Goal: Information Seeking & Learning: Learn about a topic

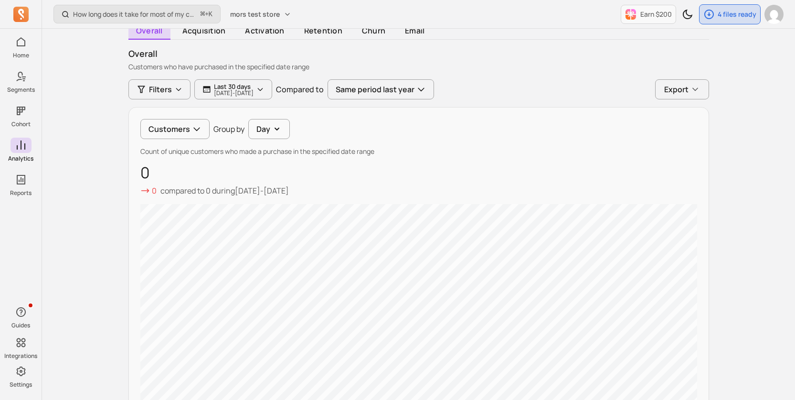
drag, startPoint x: 383, startPoint y: 145, endPoint x: 129, endPoint y: 152, distance: 253.6
click at [128, 152] on div "Customers Group by Day Count of unique customers who made a purchase in the spe…" at bounding box center [418, 300] width 581 height 387
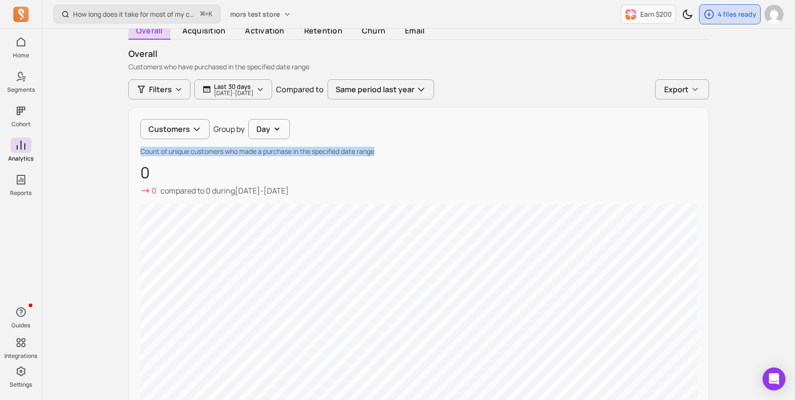
drag, startPoint x: 133, startPoint y: 152, endPoint x: 394, endPoint y: 155, distance: 261.2
click at [394, 155] on div "Customers Group by Day Count of unique customers who made a purchase in the spe…" at bounding box center [418, 300] width 581 height 387
copy p "Count of unique customers who made a purchase in the specified date range"
click at [171, 136] on button "Customers" at bounding box center [174, 129] width 69 height 20
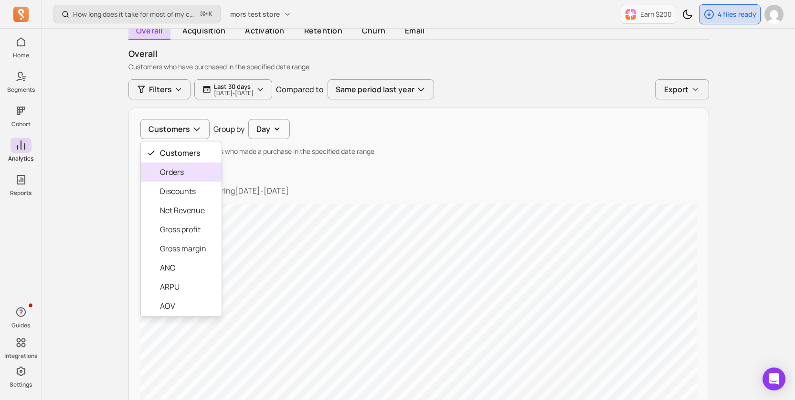
click at [177, 168] on span "Orders" at bounding box center [183, 171] width 46 height 11
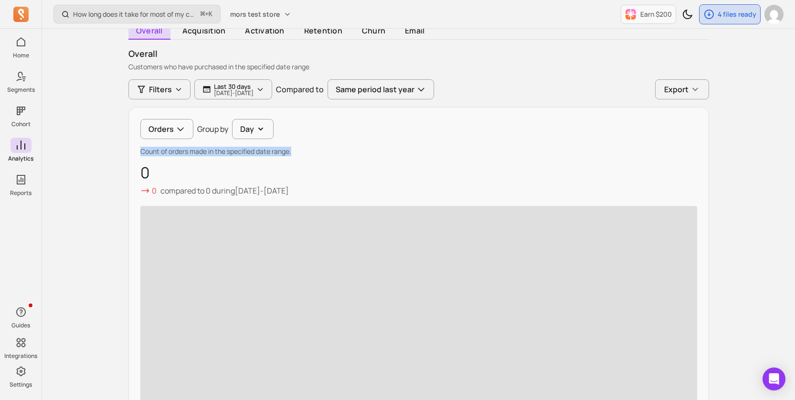
drag, startPoint x: 138, startPoint y: 151, endPoint x: 314, endPoint y: 151, distance: 175.7
click at [314, 151] on div "Orders Group by Day Count of orders made in the specified date range. 0 0 compa…" at bounding box center [418, 265] width 581 height 316
copy p "Count of orders made in the specified date range."
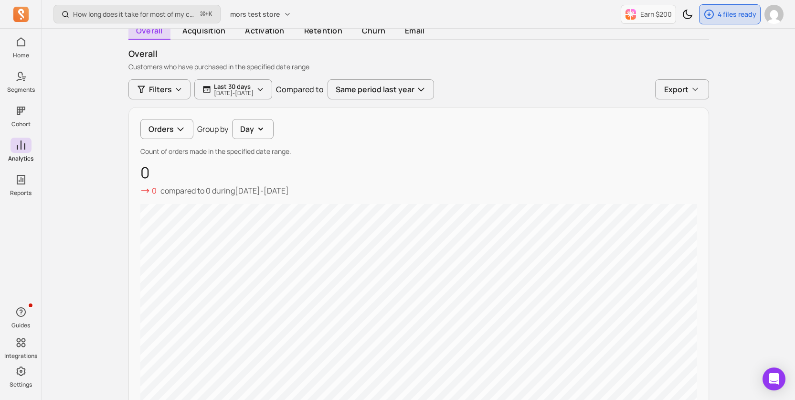
click at [230, 139] on div "Orders Group by Day Count of orders made in the specified date range. 0 0 compa…" at bounding box center [418, 300] width 581 height 387
click at [170, 134] on button "Orders" at bounding box center [166, 129] width 53 height 20
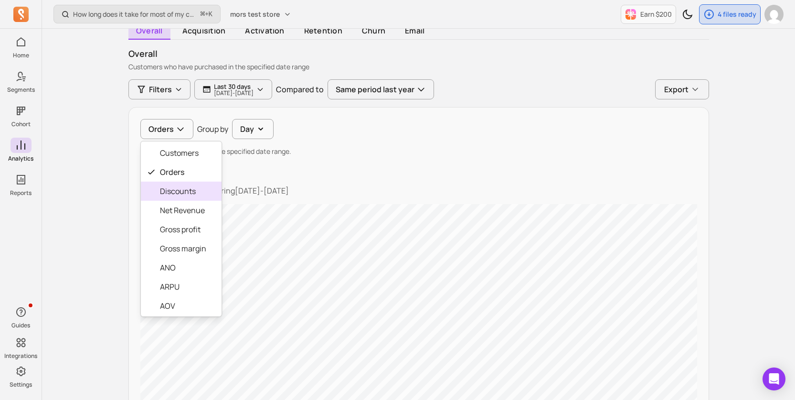
click at [175, 190] on span "Discounts" at bounding box center [183, 190] width 46 height 11
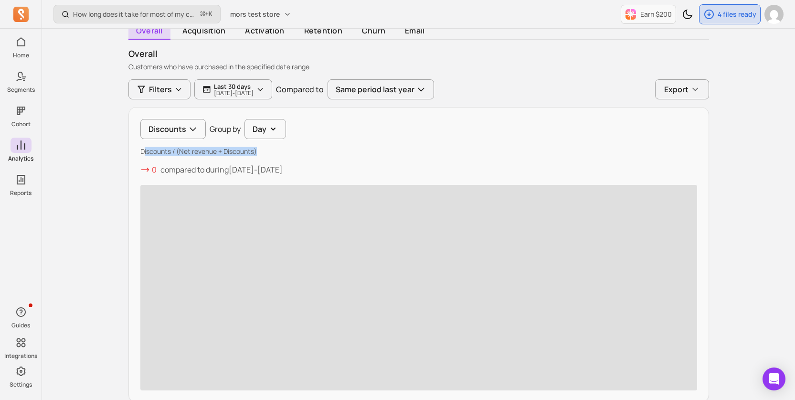
drag, startPoint x: 142, startPoint y: 155, endPoint x: 295, endPoint y: 155, distance: 152.3
click at [295, 155] on p "Discounts / (Net revenue + Discounts)" at bounding box center [418, 152] width 557 height 10
click at [158, 159] on div "Discounts Group by Day Discounts / (Net revenue + Discounts) 0 compared to duri…" at bounding box center [418, 254] width 581 height 295
click at [146, 150] on p "Discounts / (Net revenue + Discounts)" at bounding box center [418, 152] width 557 height 10
drag, startPoint x: 142, startPoint y: 150, endPoint x: 283, endPoint y: 151, distance: 140.9
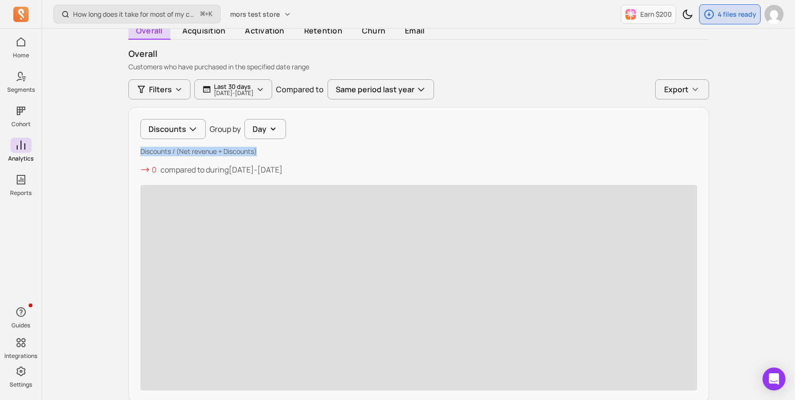
click at [283, 151] on p "Discounts / (Net revenue + Discounts)" at bounding box center [418, 152] width 557 height 10
copy p "Discounts / (Net revenue + Discounts)"
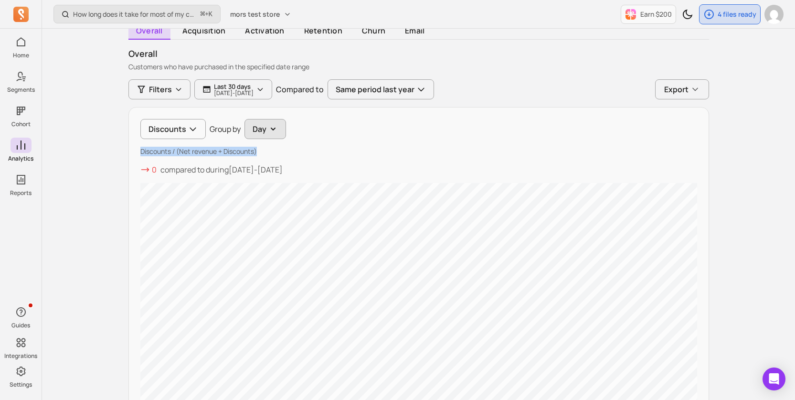
click at [254, 120] on button "Day" at bounding box center [265, 129] width 42 height 20
click at [162, 130] on div "Discounts Group by Day Day" at bounding box center [418, 129] width 557 height 20
click at [165, 127] on button "Discounts" at bounding box center [172, 129] width 65 height 20
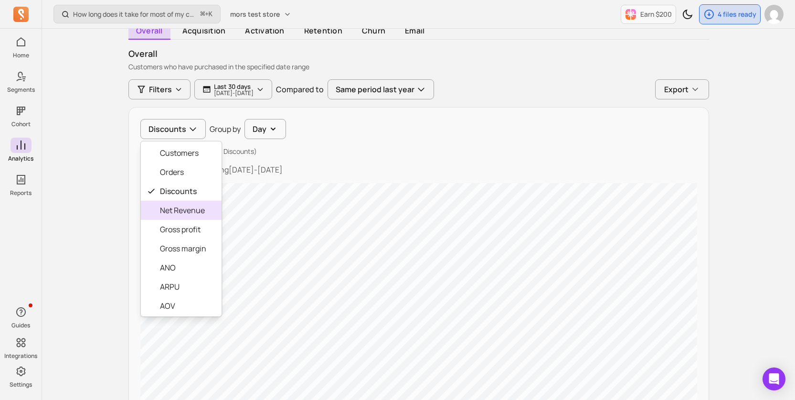
click at [177, 211] on span "Net Revenue" at bounding box center [183, 209] width 46 height 11
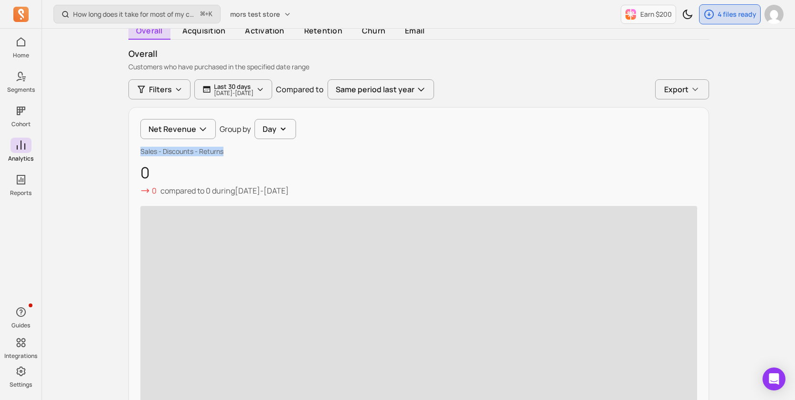
drag, startPoint x: 138, startPoint y: 153, endPoint x: 238, endPoint y: 153, distance: 99.3
click at [238, 153] on div "Net Revenue Group by Day Sales - Discounts - Returns 0 0 compared to 0 during […" at bounding box center [418, 265] width 581 height 316
copy p "Sales - Discounts - Returns"
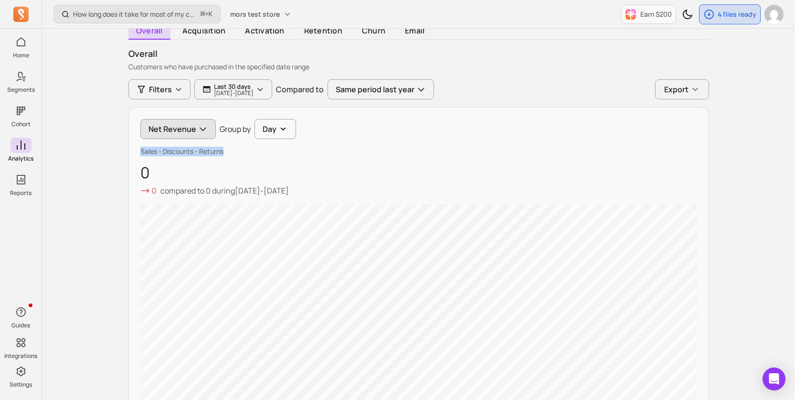
click at [179, 130] on button "Net Revenue" at bounding box center [177, 129] width 75 height 20
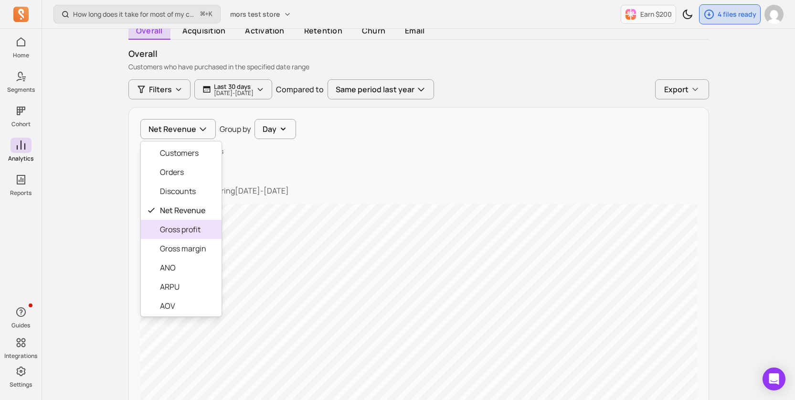
click at [194, 221] on div "Gross profit" at bounding box center [181, 229] width 81 height 19
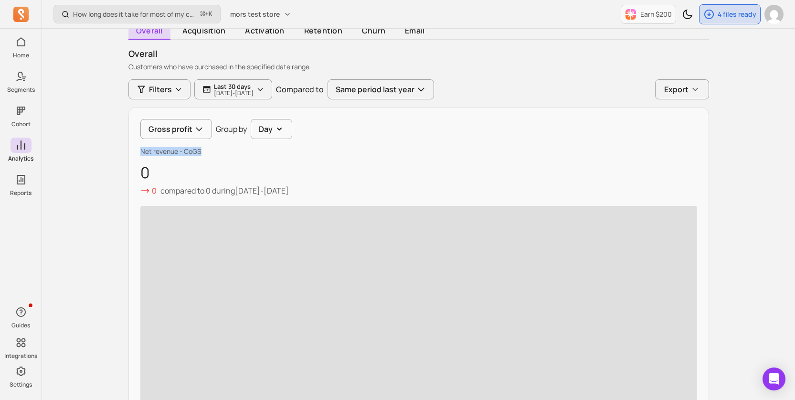
drag, startPoint x: 140, startPoint y: 148, endPoint x: 225, endPoint y: 148, distance: 85.0
click at [225, 148] on p "Net revenue - CoGS" at bounding box center [418, 152] width 557 height 10
copy p "Net revenue - CoGS"
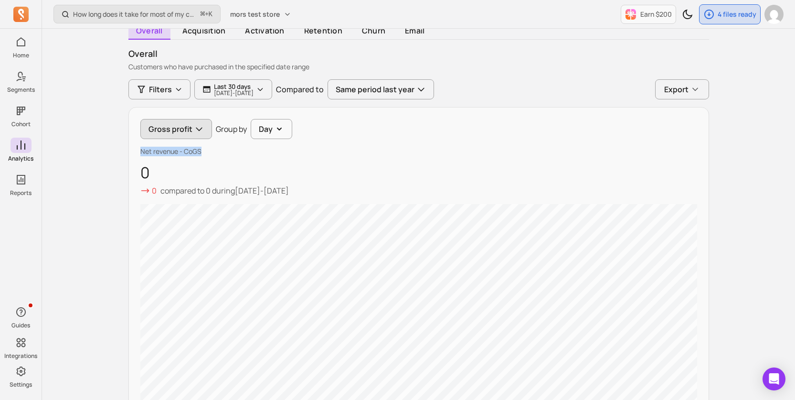
click at [169, 126] on button "Gross profit" at bounding box center [176, 129] width 72 height 20
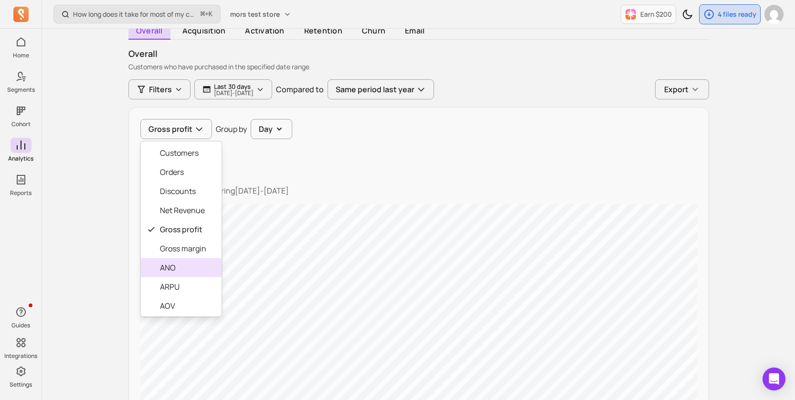
click at [171, 259] on div "ANO" at bounding box center [181, 267] width 81 height 19
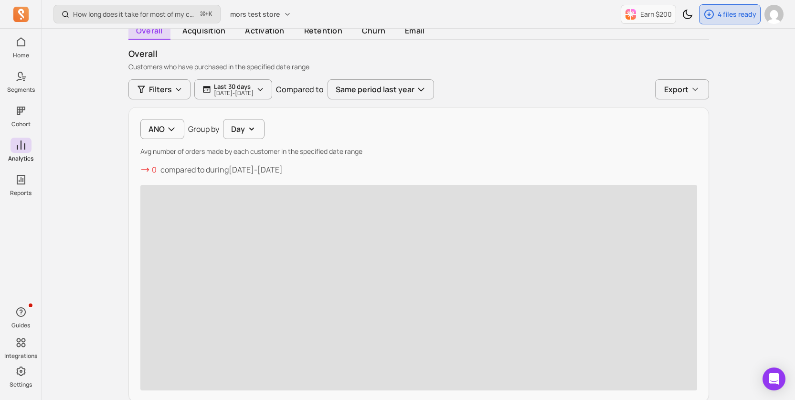
click at [171, 254] on span "‌" at bounding box center [418, 287] width 557 height 205
click at [154, 132] on button "ANO" at bounding box center [162, 129] width 44 height 20
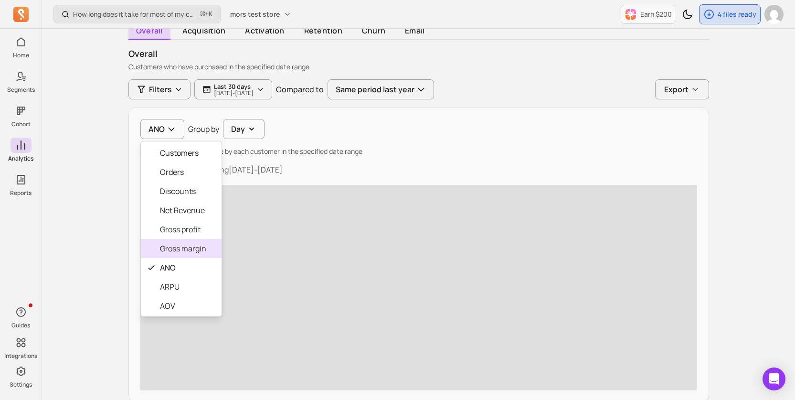
click at [161, 243] on span "Gross margin" at bounding box center [183, 248] width 46 height 11
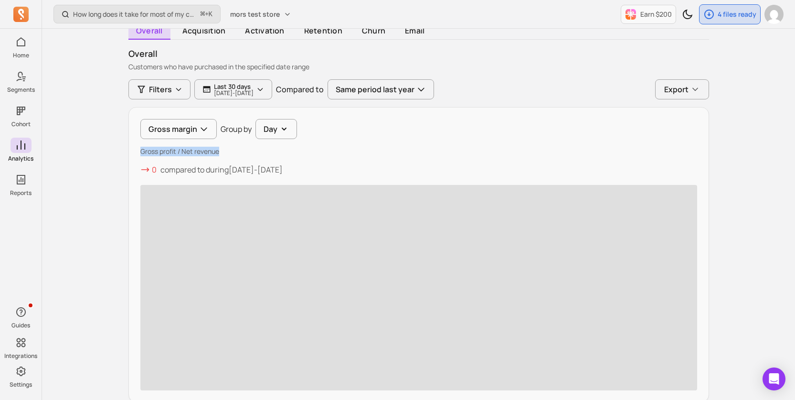
drag, startPoint x: 141, startPoint y: 152, endPoint x: 266, endPoint y: 152, distance: 125.6
click at [266, 152] on p "Gross profit / Net revenue" at bounding box center [418, 152] width 557 height 10
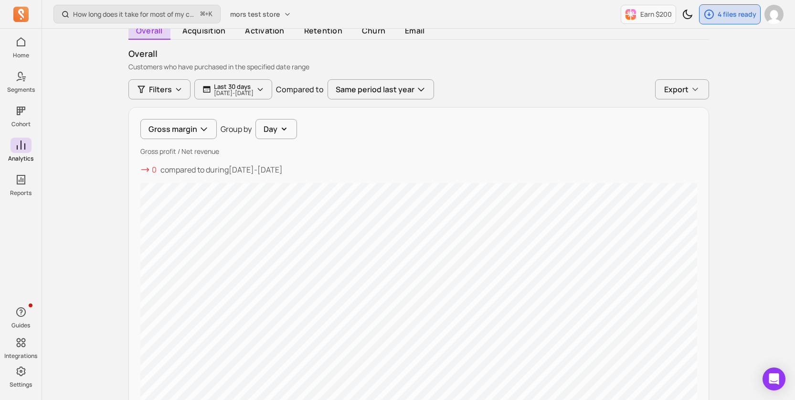
click at [221, 148] on p "Gross profit / Net revenue" at bounding box center [418, 152] width 557 height 10
click at [189, 129] on button "Gross margin" at bounding box center [178, 129] width 76 height 20
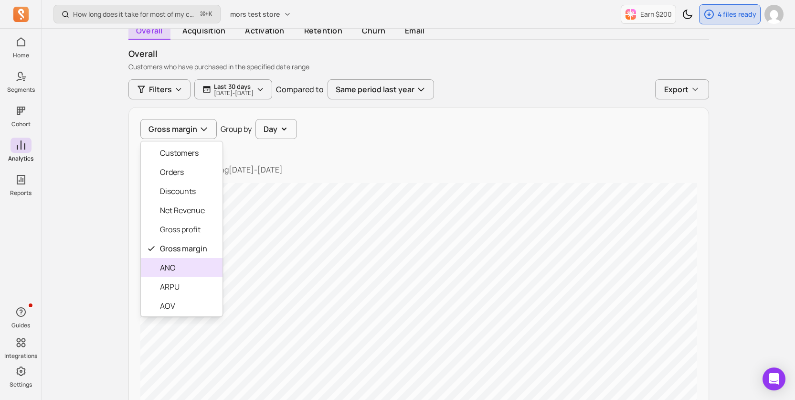
click at [196, 264] on span "ANO" at bounding box center [183, 267] width 47 height 11
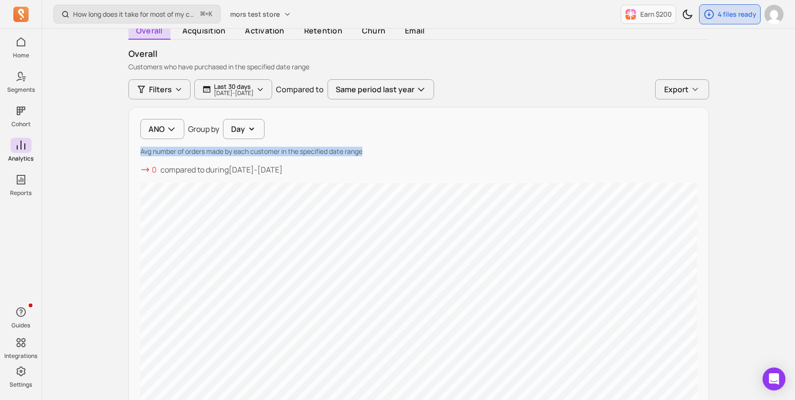
drag, startPoint x: 138, startPoint y: 153, endPoint x: 414, endPoint y: 154, distance: 276.5
click at [414, 154] on div "ANO Group by Day Avg number of orders made by each customer in the specified da…" at bounding box center [418, 290] width 581 height 366
click at [414, 154] on p "Avg number of orders made by each customer in the specified date range" at bounding box center [418, 152] width 557 height 10
drag, startPoint x: 133, startPoint y: 155, endPoint x: 396, endPoint y: 151, distance: 263.1
click at [396, 151] on div "ANO Group by Day Avg number of orders made by each customer in the specified da…" at bounding box center [418, 290] width 581 height 366
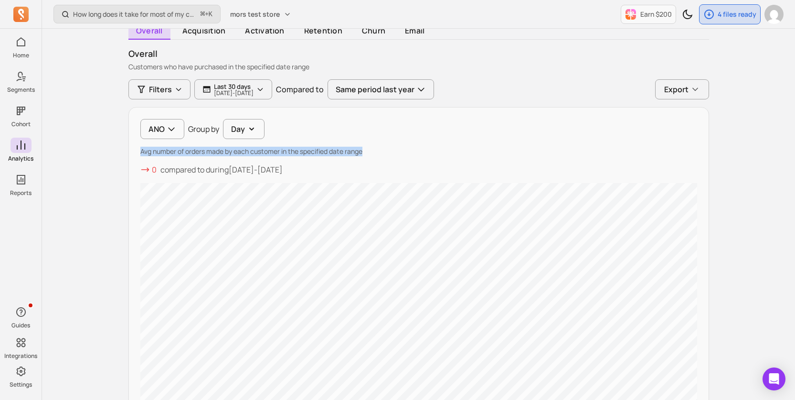
click at [396, 151] on p "Avg number of orders made by each customer in the specified date range" at bounding box center [418, 152] width 557 height 10
drag, startPoint x: 396, startPoint y: 151, endPoint x: 109, endPoint y: 155, distance: 287.5
click at [108, 154] on div "How long does it take for most of my customers to buy again? ⌘ + K mors test st…" at bounding box center [418, 339] width 753 height 847
click at [176, 136] on button "ANO" at bounding box center [162, 129] width 44 height 20
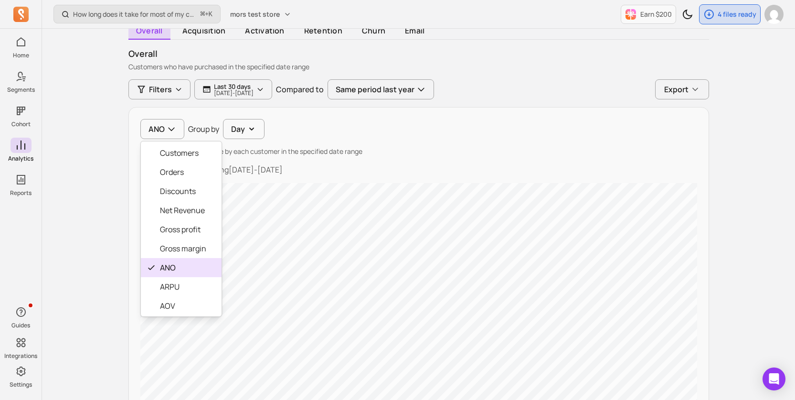
click at [172, 283] on span "ARPU" at bounding box center [183, 286] width 46 height 11
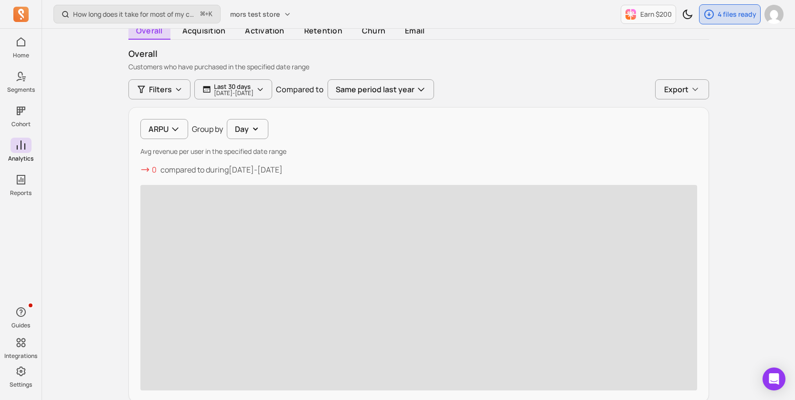
click at [181, 150] on p "Avg revenue per user in the specified date range" at bounding box center [418, 152] width 557 height 10
drag, startPoint x: 141, startPoint y: 151, endPoint x: 326, endPoint y: 151, distance: 185.3
click at [326, 151] on p "Avg revenue per user in the specified date range" at bounding box center [418, 152] width 557 height 10
copy p "Avg revenue per user in the specified date range"
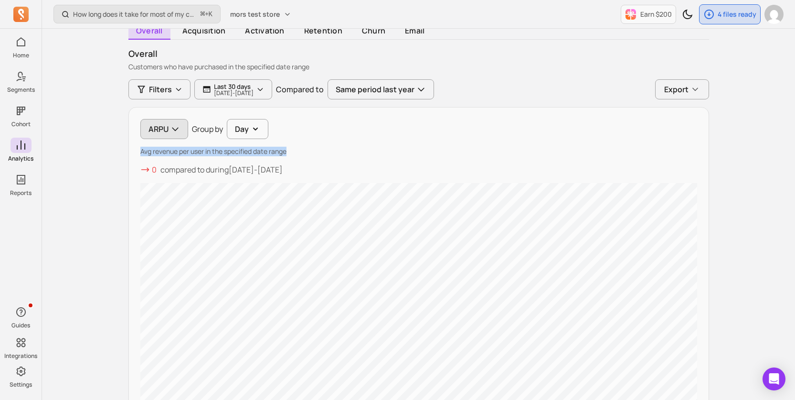
click at [170, 127] on icon "button" at bounding box center [175, 129] width 10 height 10
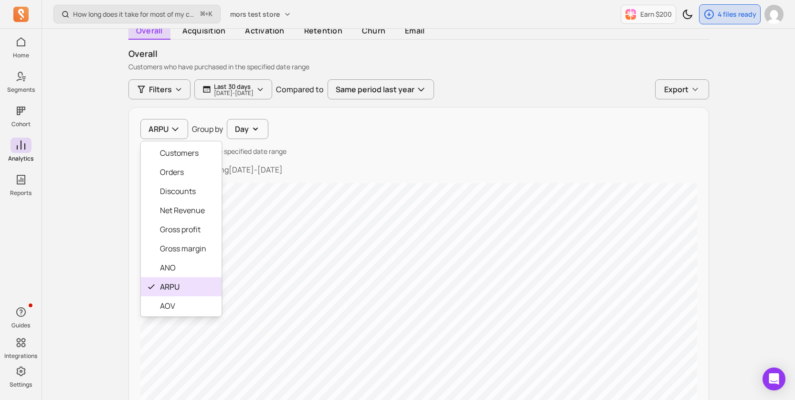
click at [169, 304] on span "AOV" at bounding box center [183, 305] width 46 height 11
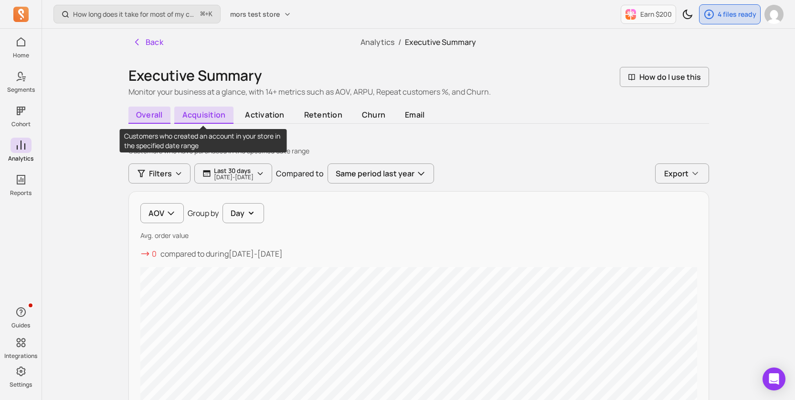
click at [213, 118] on span "acquisition" at bounding box center [203, 114] width 59 height 17
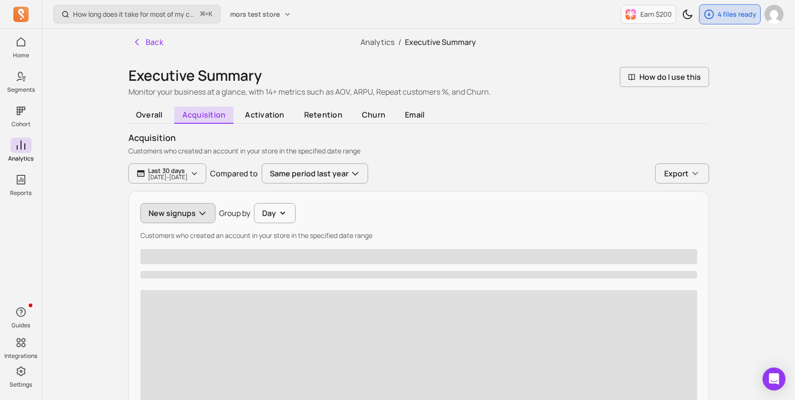
click at [168, 218] on button "New signups" at bounding box center [177, 213] width 75 height 20
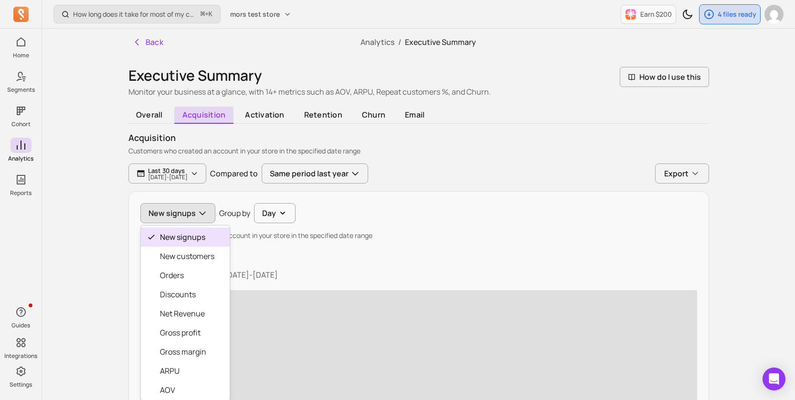
click at [168, 218] on button "New signups" at bounding box center [177, 213] width 75 height 20
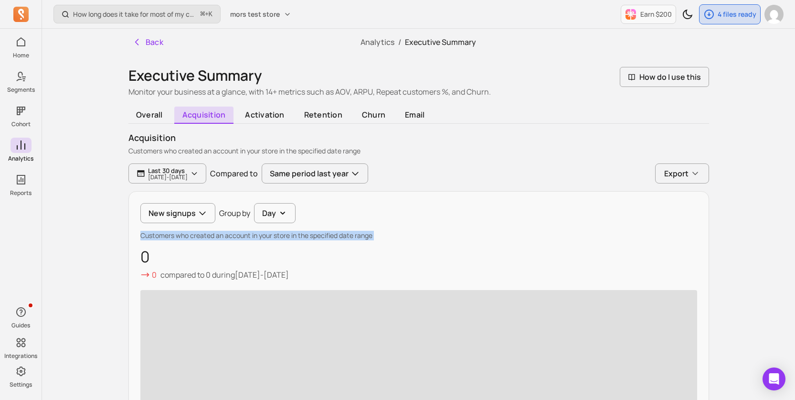
drag, startPoint x: 139, startPoint y: 232, endPoint x: 430, endPoint y: 241, distance: 291.4
click at [430, 241] on div "New signups Group by Day Customers who created an account in your store in the …" at bounding box center [418, 349] width 581 height 316
copy p "Customers who created an account in your store in the specified date range"
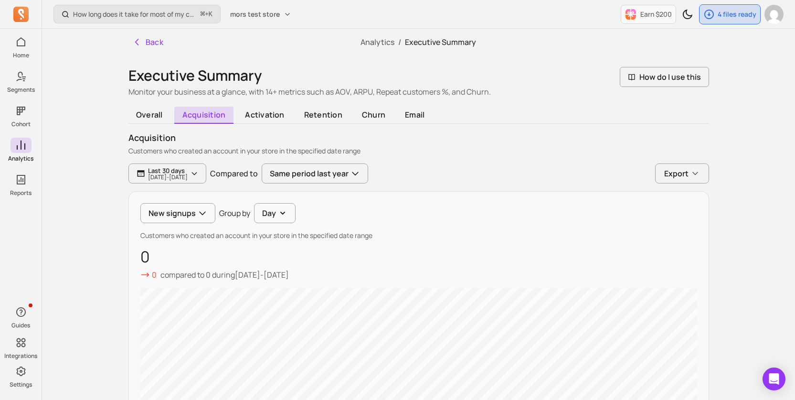
click at [176, 196] on div "New signups Group by Day Customers who created an account in your store in the …" at bounding box center [418, 384] width 581 height 387
click at [176, 202] on div "New signups Group by Day Customers who created an account in your store in the …" at bounding box center [418, 384] width 581 height 387
click at [176, 207] on button "New signups" at bounding box center [177, 213] width 75 height 20
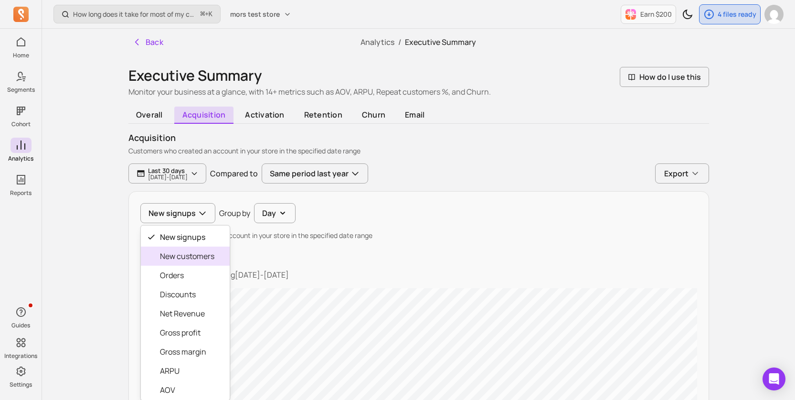
click at [176, 256] on span "New customers" at bounding box center [187, 255] width 54 height 11
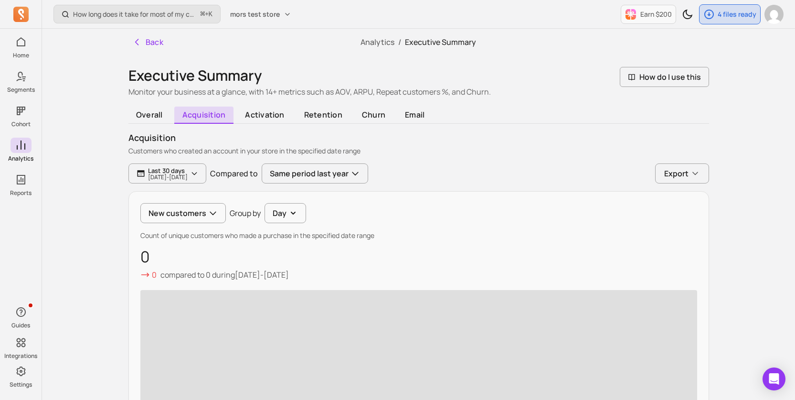
click at [241, 238] on p "Count of unique customers who made a purchase in the specified date range" at bounding box center [418, 236] width 557 height 10
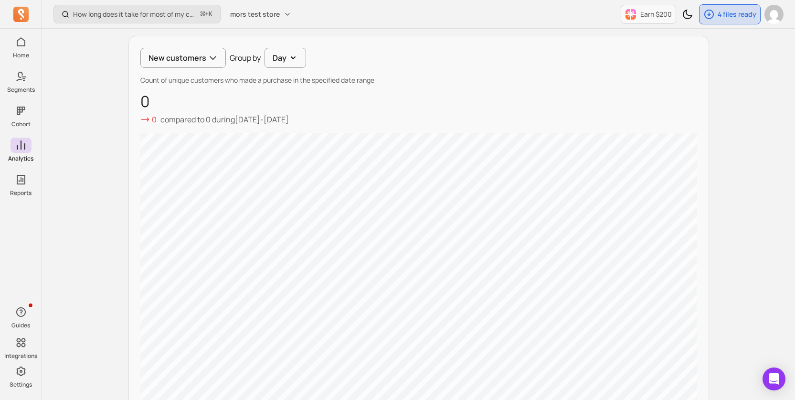
scroll to position [152, 0]
click at [188, 53] on button "New customers" at bounding box center [182, 61] width 85 height 20
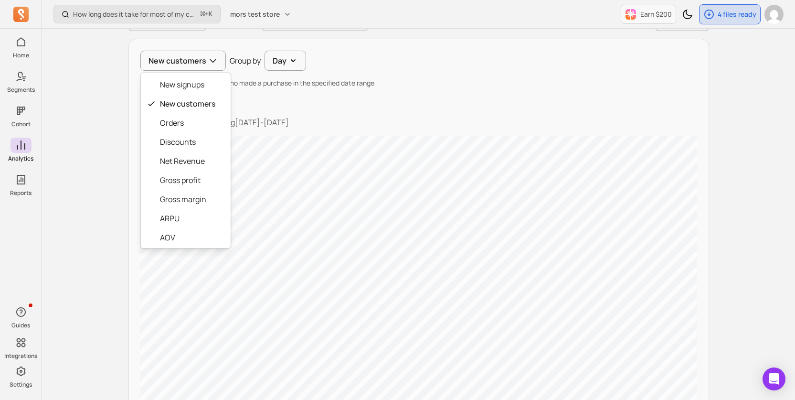
click at [374, 112] on div "New customers New signups New customers Orders Discounts Net Revenue Gross prof…" at bounding box center [418, 232] width 581 height 387
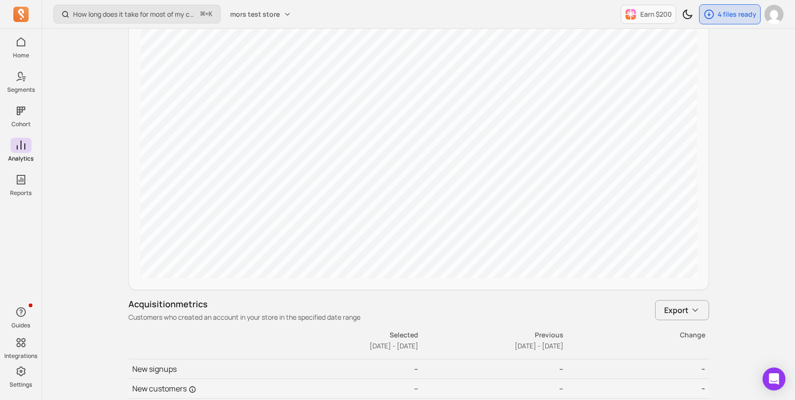
scroll to position [488, 0]
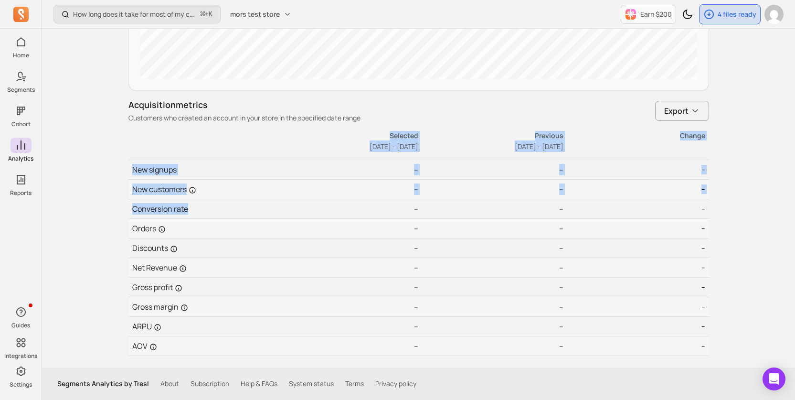
drag, startPoint x: 189, startPoint y: 211, endPoint x: 119, endPoint y: 211, distance: 70.2
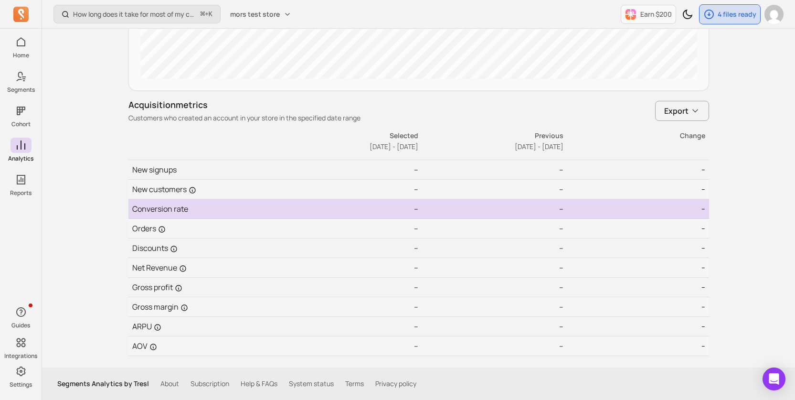
click at [138, 211] on td "Conversion rate" at bounding box center [200, 209] width 145 height 20
drag, startPoint x: 132, startPoint y: 211, endPoint x: 202, endPoint y: 211, distance: 70.2
click at [202, 211] on td "Conversion rate" at bounding box center [200, 209] width 145 height 20
copy td "Conversion rate"
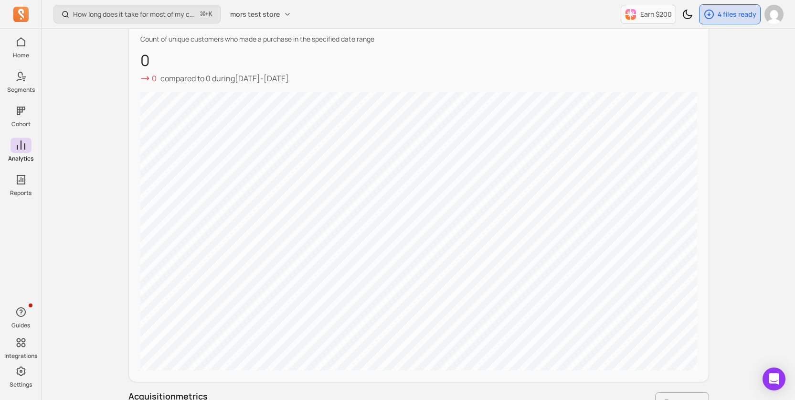
scroll to position [0, 0]
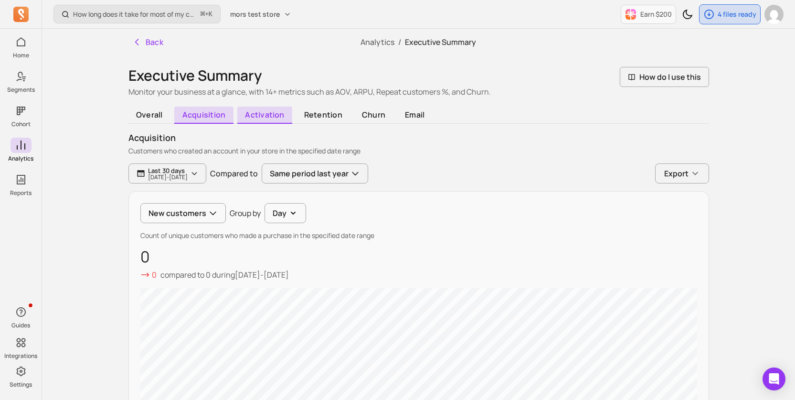
click at [269, 120] on span "activation" at bounding box center [264, 114] width 55 height 17
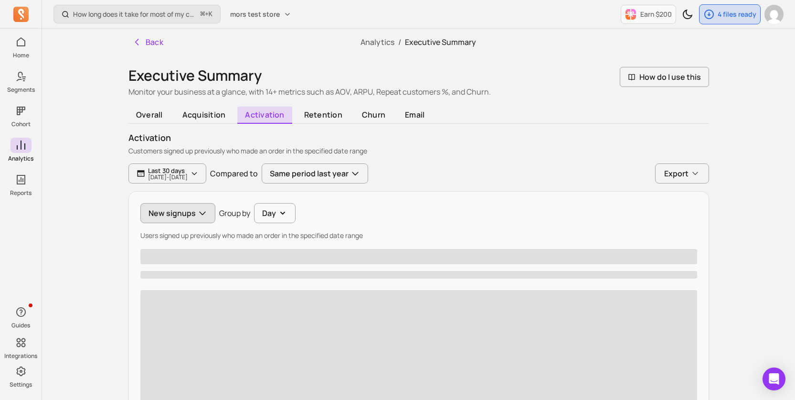
click at [195, 214] on button "New signups" at bounding box center [177, 213] width 75 height 20
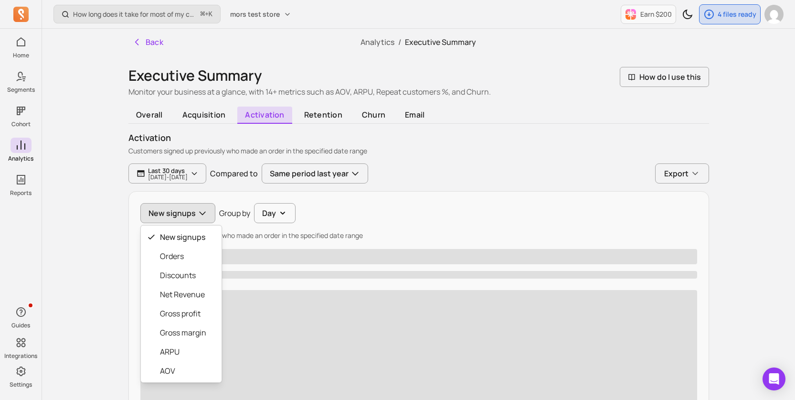
click at [200, 210] on icon "button" at bounding box center [203, 213] width 10 height 10
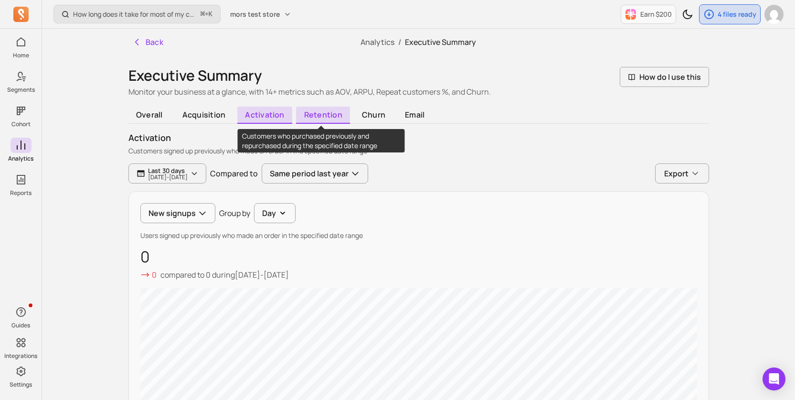
click at [312, 111] on span "retention" at bounding box center [323, 114] width 54 height 17
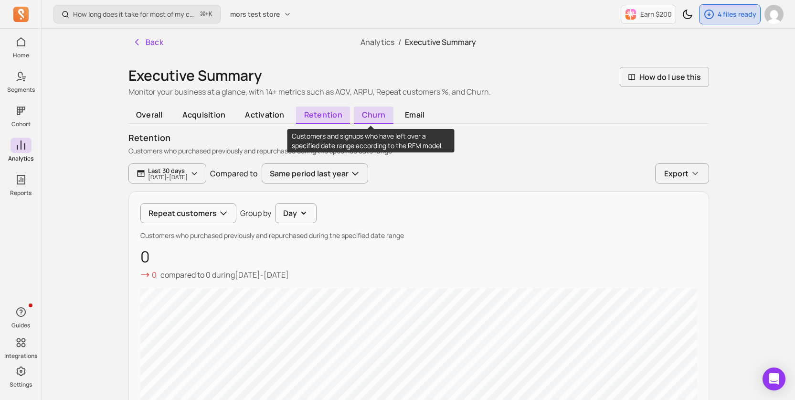
click at [383, 118] on span "churn" at bounding box center [373, 114] width 39 height 17
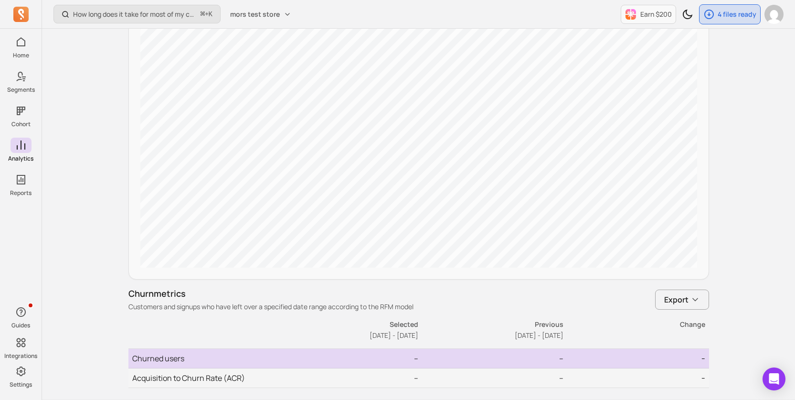
scroll to position [331, 0]
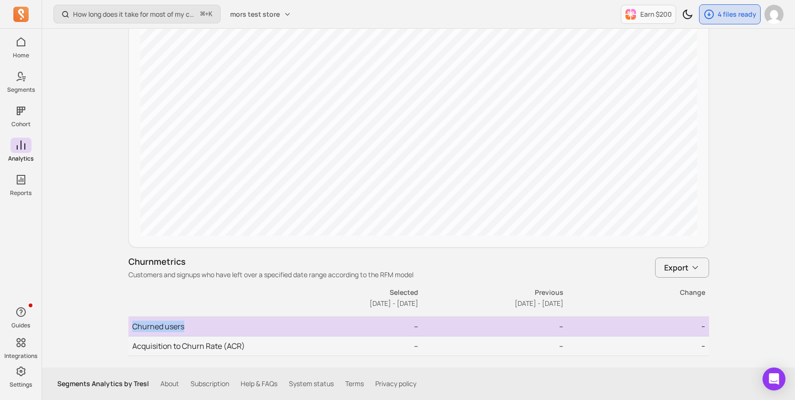
drag, startPoint x: 134, startPoint y: 323, endPoint x: 227, endPoint y: 324, distance: 93.6
click at [227, 324] on td "Churned users" at bounding box center [200, 327] width 145 height 20
copy td "Churned users"
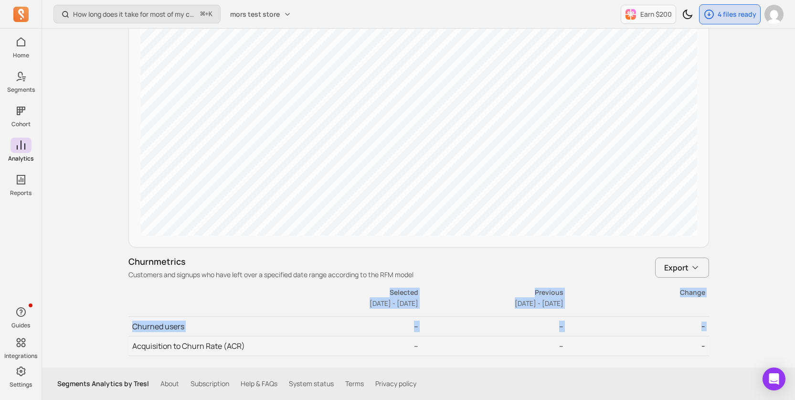
drag, startPoint x: 133, startPoint y: 344, endPoint x: 261, endPoint y: 356, distance: 128.5
click at [261, 356] on div "Back Analytics / Executive Summary Executive Summary Monitor your business at a…" at bounding box center [418, 32] width 611 height 669
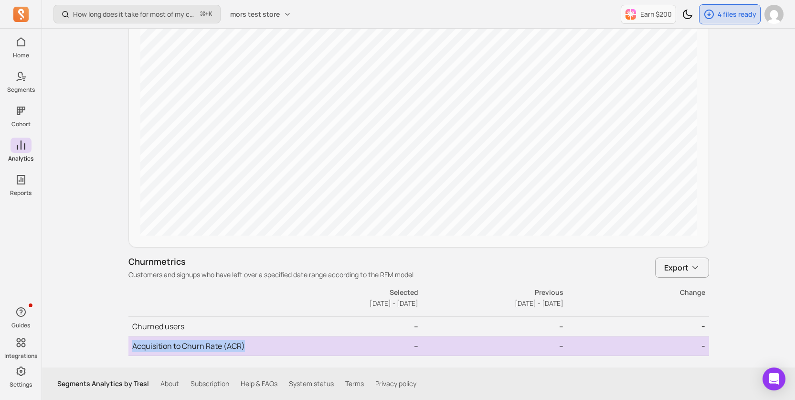
drag, startPoint x: 257, startPoint y: 347, endPoint x: 133, endPoint y: 345, distance: 123.7
click at [133, 345] on td "Acquisition to Churn Rate (ACR)" at bounding box center [200, 346] width 145 height 20
copy td "Acquisition to Churn Rate (ACR)"
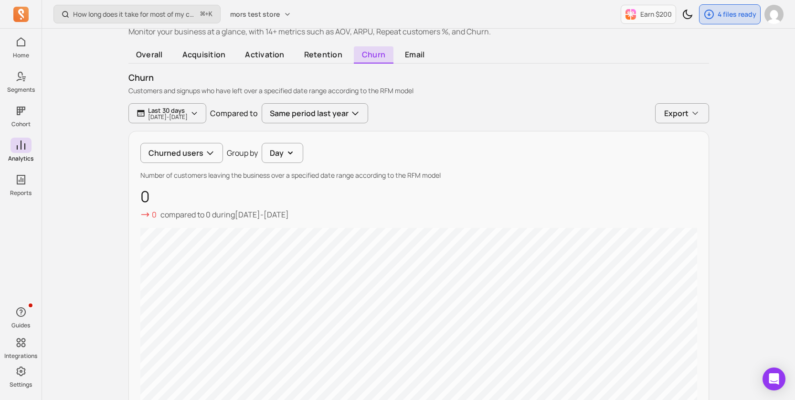
scroll to position [0, 0]
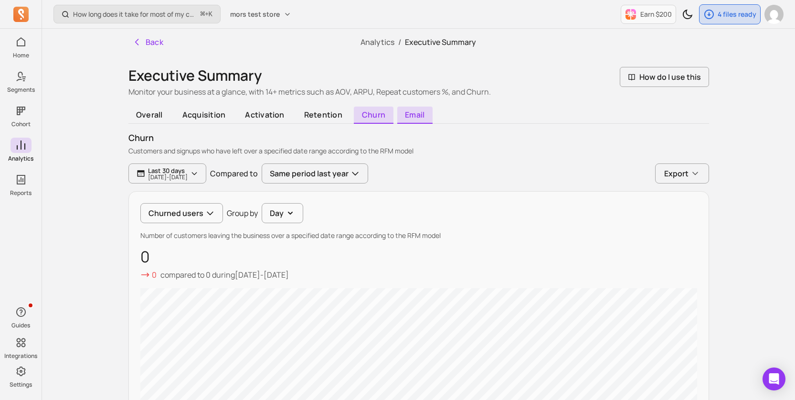
click at [412, 109] on span "email" at bounding box center [414, 114] width 35 height 17
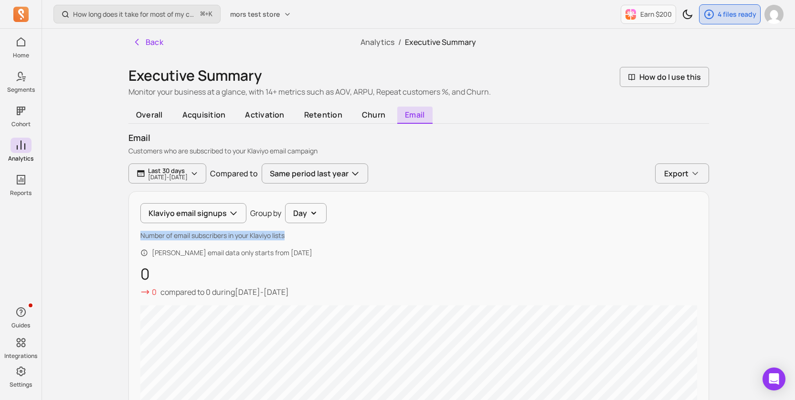
drag, startPoint x: 135, startPoint y: 234, endPoint x: 344, endPoint y: 239, distance: 208.7
click at [344, 239] on div "Klaviyo email signups Group by Day Number of email subscribers in your Klaviyo …" at bounding box center [418, 393] width 581 height 404
click at [188, 180] on p "[DATE] - [DATE]" at bounding box center [168, 177] width 40 height 6
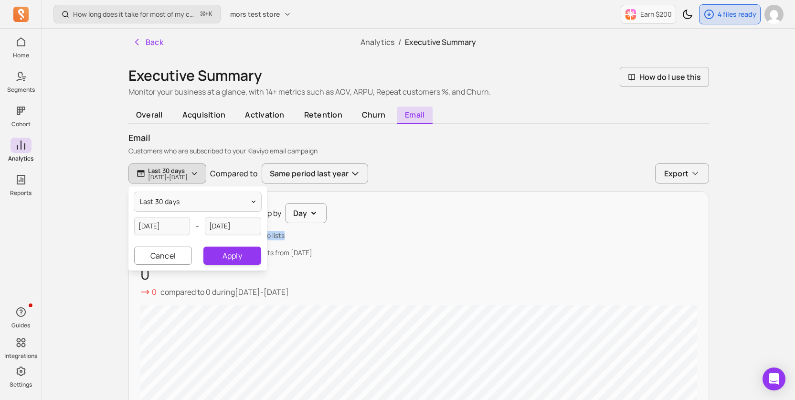
click at [188, 171] on p "Last 30 days" at bounding box center [168, 171] width 40 height 8
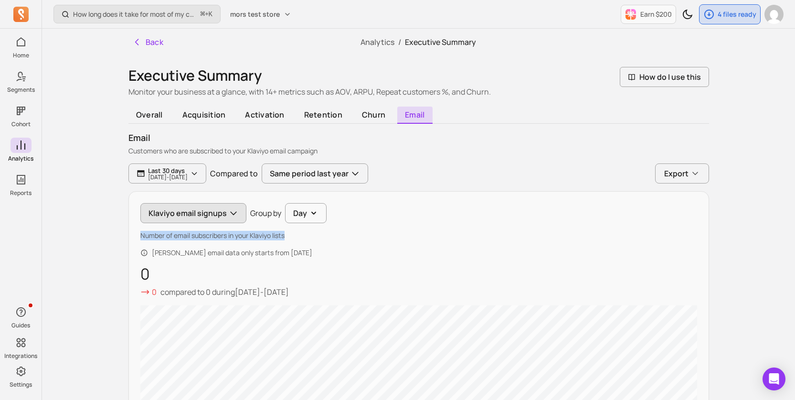
click at [203, 222] on button "Klaviyo email signups" at bounding box center [193, 213] width 106 height 20
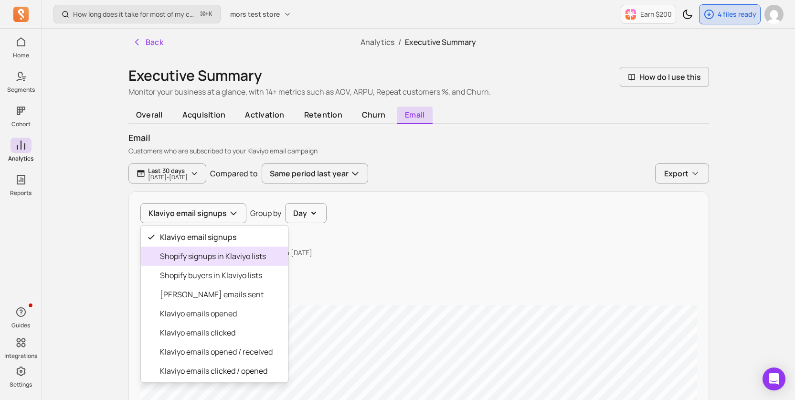
click at [200, 255] on span "Shopify signups in Klaviyo lists" at bounding box center [216, 255] width 113 height 11
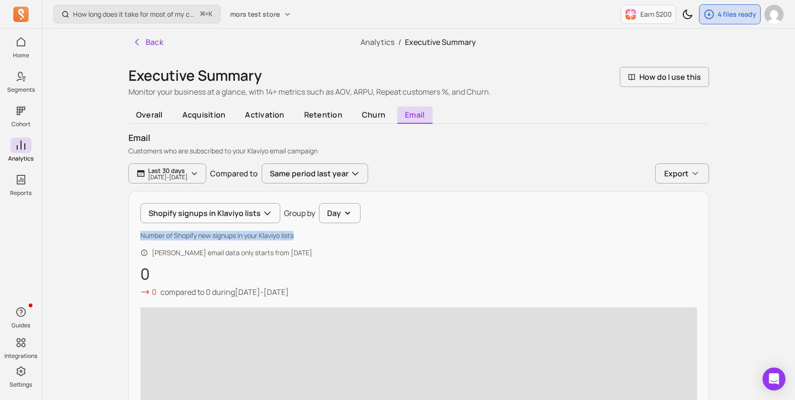
drag, startPoint x: 138, startPoint y: 237, endPoint x: 333, endPoint y: 237, distance: 195.3
click at [333, 237] on div "Shopify signups in Klaviyo lists Group by Day Number of Shopify new signups in …" at bounding box center [418, 357] width 581 height 333
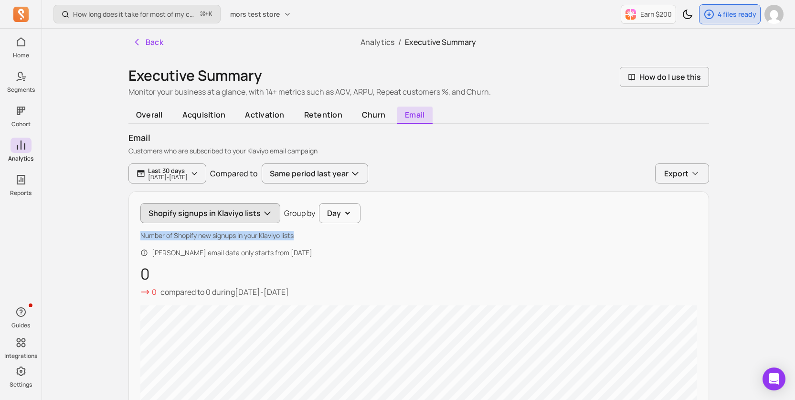
click at [203, 209] on button "Shopify signups in Klaviyo lists" at bounding box center [210, 213] width 140 height 20
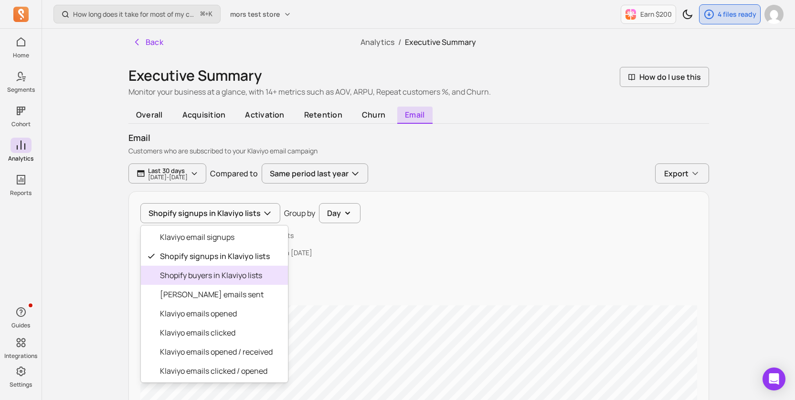
click at [201, 273] on span "Shopify buyers in Klaviyo lists" at bounding box center [216, 274] width 113 height 11
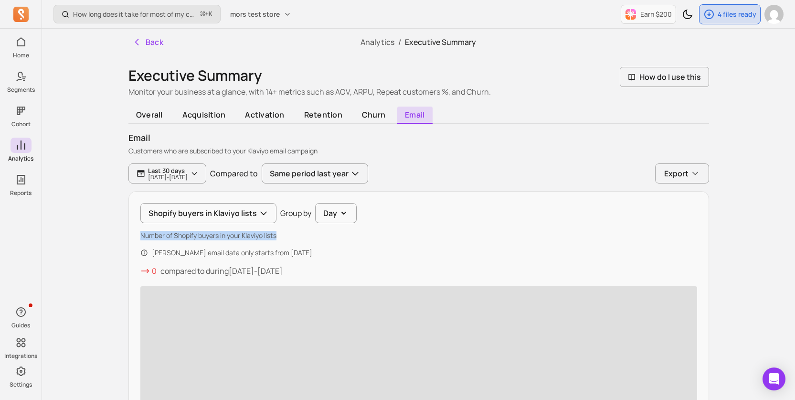
drag, startPoint x: 136, startPoint y: 235, endPoint x: 299, endPoint y: 233, distance: 163.3
click at [299, 233] on div "Shopify buyers in Klaviyo lists Group by Day Number of Shopify buyers in your K…" at bounding box center [418, 347] width 581 height 312
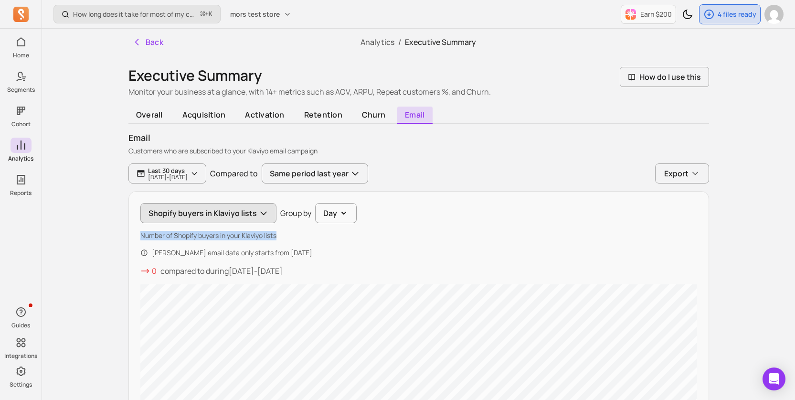
click at [212, 210] on button "Shopify buyers in Klaviyo lists" at bounding box center [208, 213] width 136 height 20
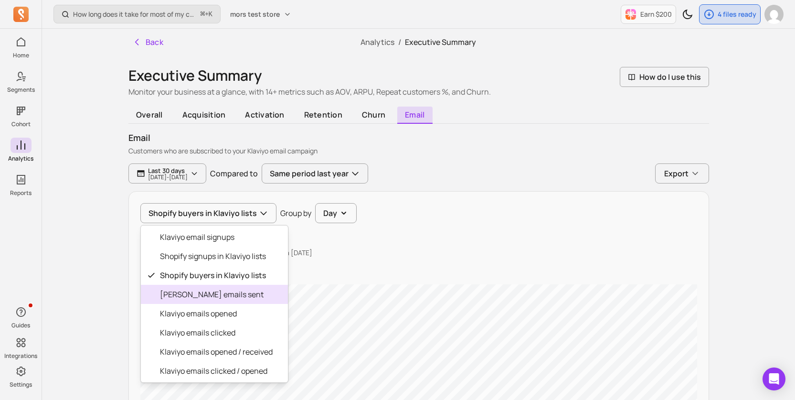
click at [212, 296] on span "[PERSON_NAME] emails sent" at bounding box center [216, 293] width 113 height 11
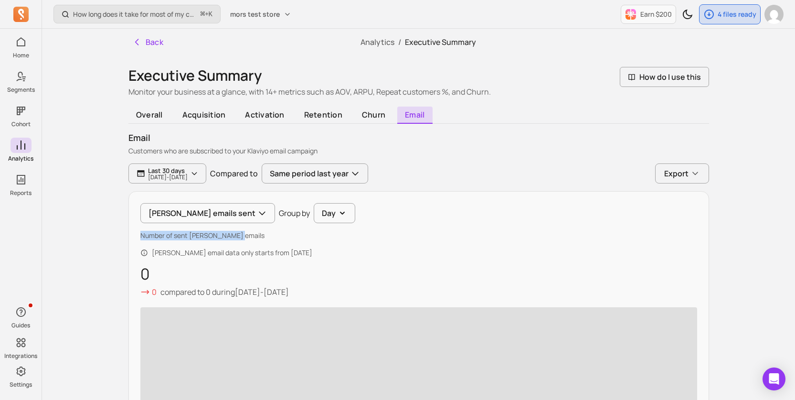
drag, startPoint x: 140, startPoint y: 235, endPoint x: 280, endPoint y: 235, distance: 139.9
click at [280, 235] on p "Number of sent [PERSON_NAME] emails" at bounding box center [418, 236] width 557 height 10
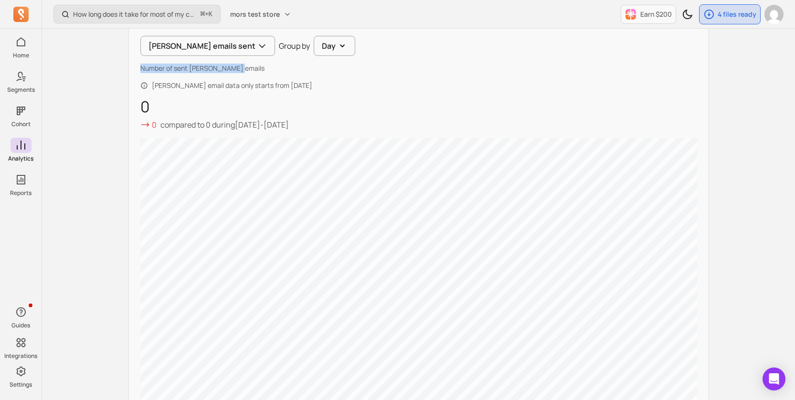
scroll to position [163, 0]
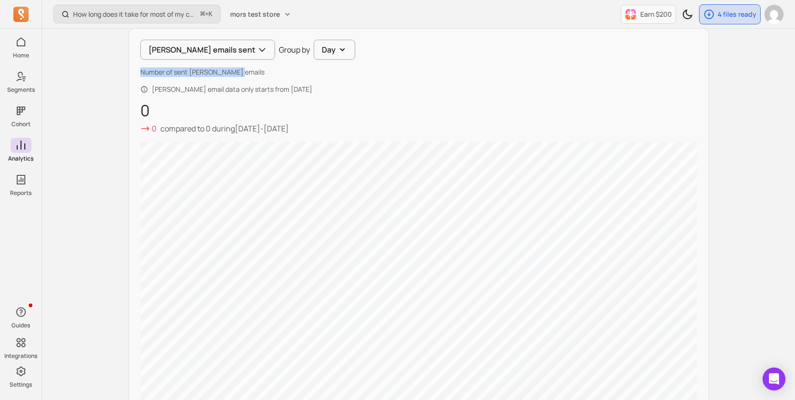
click at [204, 62] on div "Klaviyo emails sent Group by Day Number of sent [PERSON_NAME] emails Klaviyo em…" at bounding box center [418, 230] width 581 height 404
click at [210, 55] on button "[PERSON_NAME] emails sent" at bounding box center [207, 50] width 135 height 20
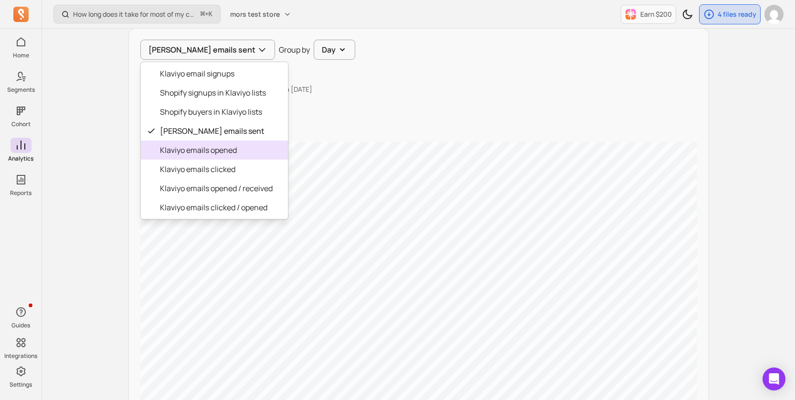
click at [210, 150] on span "Klaviyo emails opened" at bounding box center [216, 149] width 113 height 11
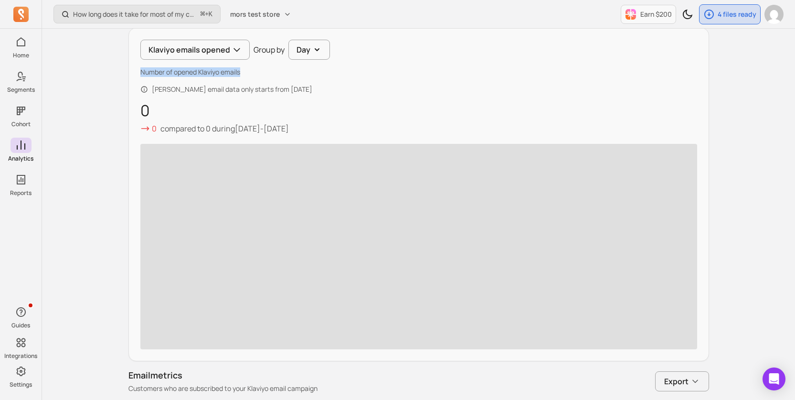
drag, startPoint x: 139, startPoint y: 74, endPoint x: 282, endPoint y: 73, distance: 142.8
click at [282, 73] on div "Klaviyo emails opened Group by Day Number of opened Klaviyo emails Klaviyo emai…" at bounding box center [418, 194] width 581 height 333
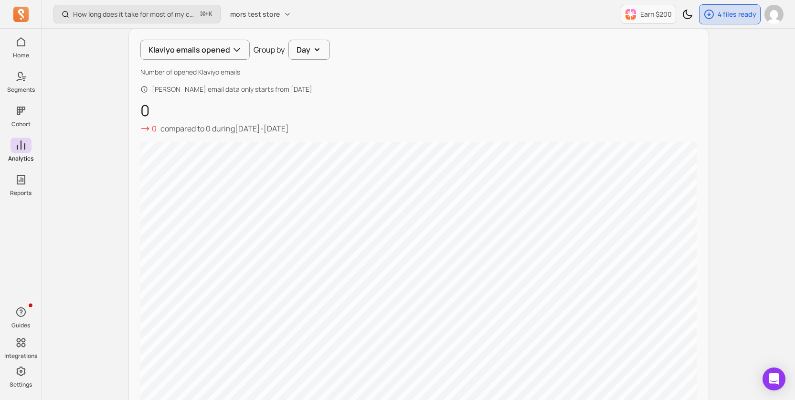
click at [196, 37] on div "Klaviyo emails opened Group by Day Number of opened Klaviyo emails Klaviyo emai…" at bounding box center [418, 230] width 581 height 404
click at [196, 47] on button "Klaviyo emails opened" at bounding box center [194, 50] width 109 height 20
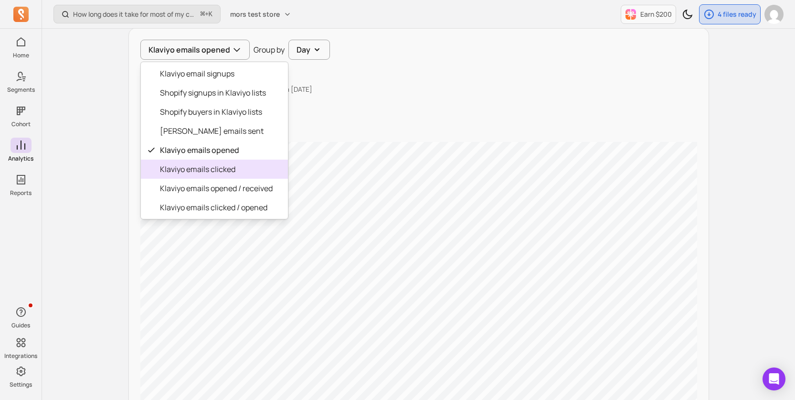
drag, startPoint x: 195, startPoint y: 159, endPoint x: 193, endPoint y: 170, distance: 11.7
click at [193, 170] on div "Klaviyo email signups Shopify signups in Klaviyo lists Shopify buyers in Klaviy…" at bounding box center [214, 141] width 148 height 158
click at [193, 170] on span "Klaviyo emails clicked" at bounding box center [216, 168] width 113 height 11
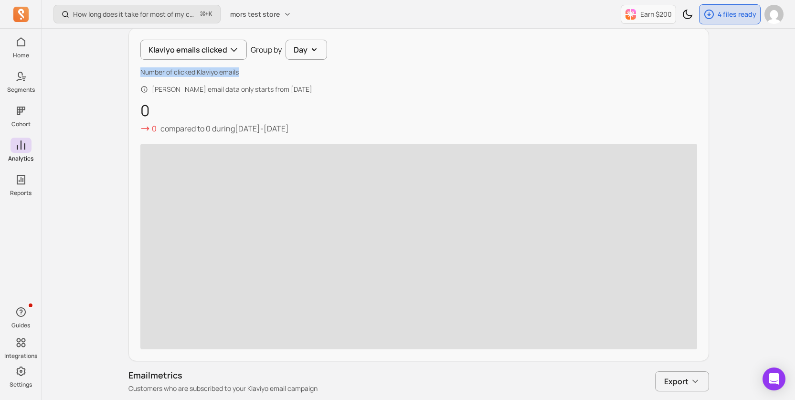
drag, startPoint x: 136, startPoint y: 70, endPoint x: 290, endPoint y: 70, distance: 154.2
click at [290, 70] on div "Klaviyo emails clicked Group by Day Number of clicked Klaviyo emails Klaviyo em…" at bounding box center [418, 194] width 581 height 333
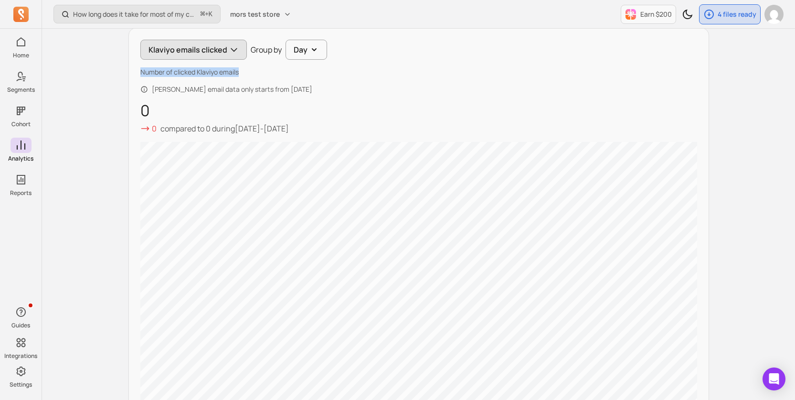
click at [207, 47] on button "Klaviyo emails clicked" at bounding box center [193, 50] width 106 height 20
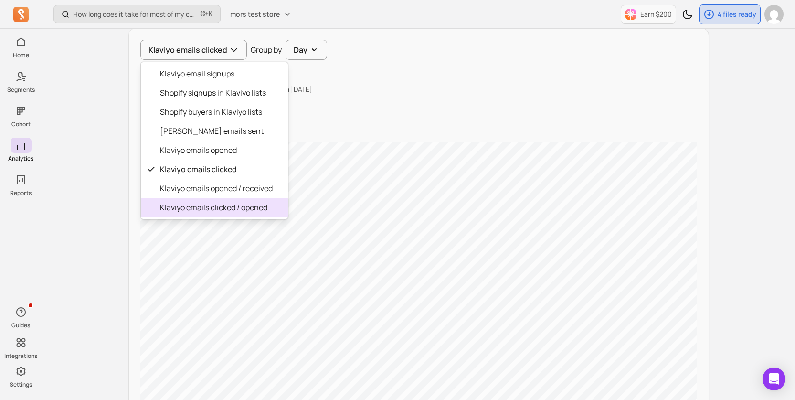
click at [204, 196] on div "Klaviyo emails opened / received" at bounding box center [214, 188] width 147 height 19
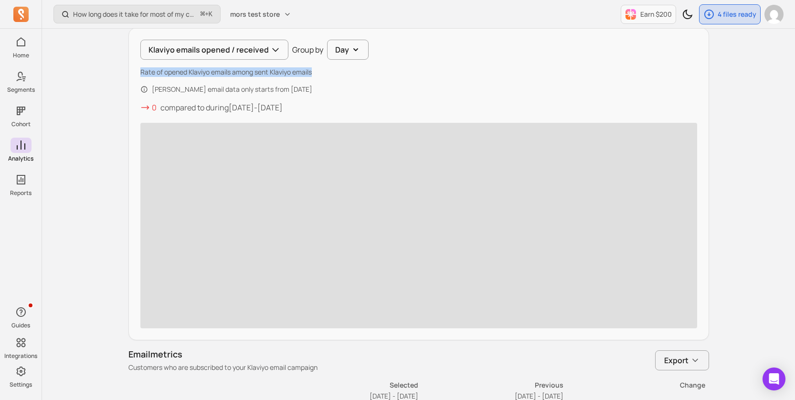
drag, startPoint x: 140, startPoint y: 73, endPoint x: 341, endPoint y: 75, distance: 201.0
click at [341, 75] on p "Rate of opened Klaviyo emails among sent Klaviyo emails" at bounding box center [418, 72] width 557 height 10
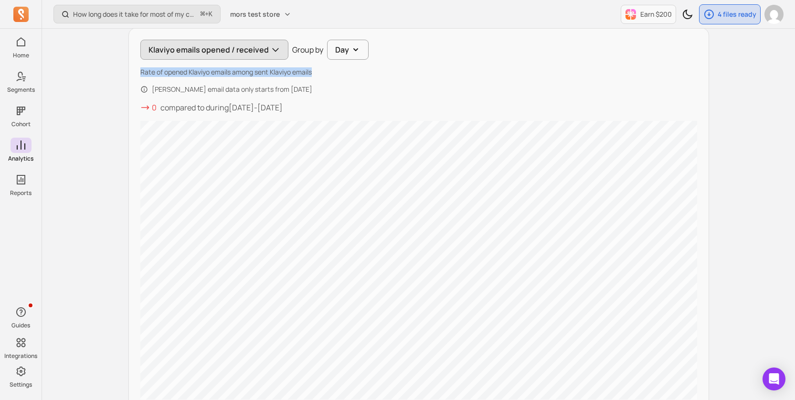
click at [211, 52] on button "Klaviyo emails opened / received" at bounding box center [214, 50] width 148 height 20
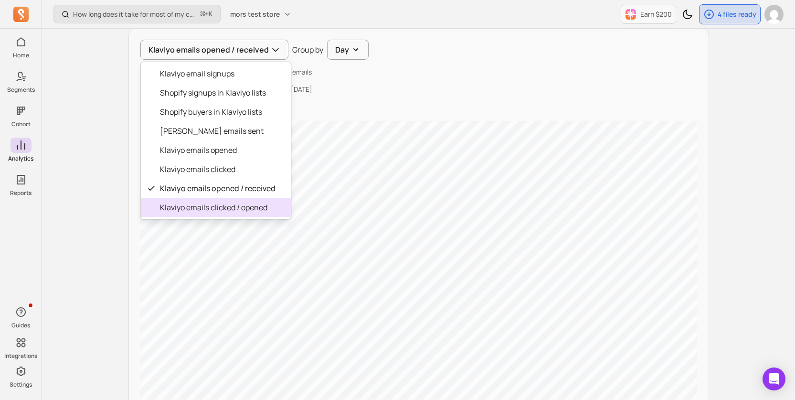
click at [204, 204] on span "Klaviyo emails clicked / opened" at bounding box center [218, 206] width 116 height 11
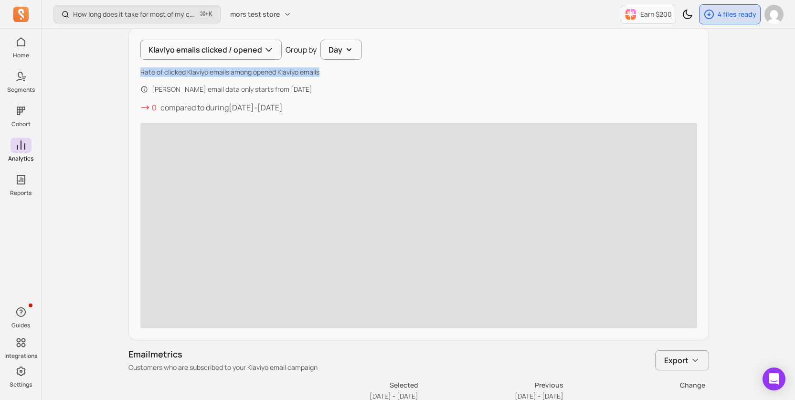
drag, startPoint x: 141, startPoint y: 74, endPoint x: 408, endPoint y: 71, distance: 266.9
click at [408, 71] on p "Rate of clicked Klaviyo emails among opened Klaviyo emails" at bounding box center [418, 72] width 557 height 10
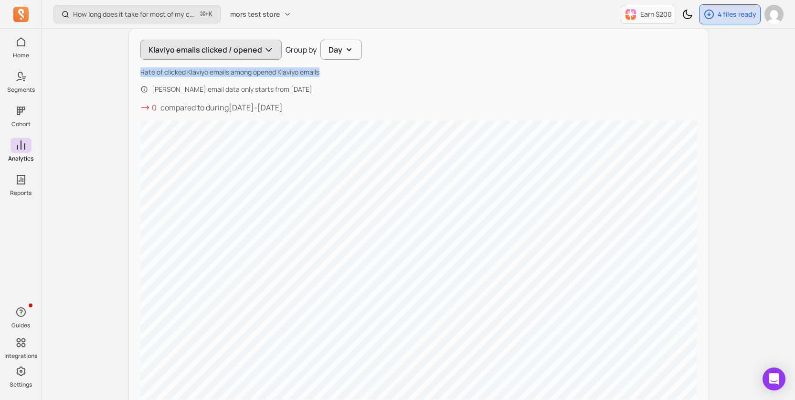
click at [233, 53] on button "Klaviyo emails clicked / opened" at bounding box center [210, 50] width 141 height 20
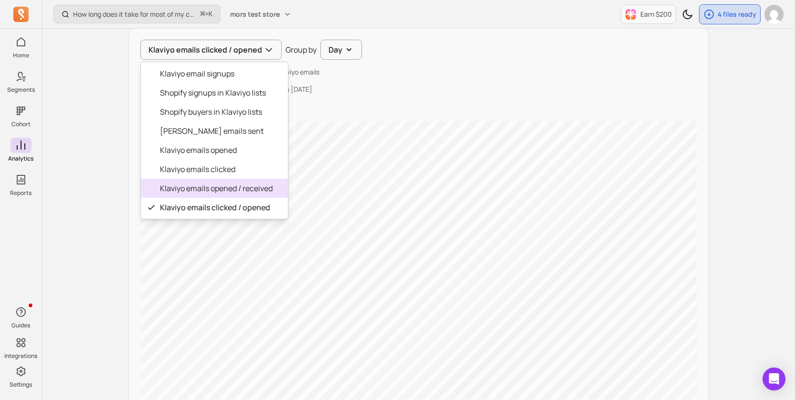
click at [225, 191] on span "Klaviyo emails opened / received" at bounding box center [216, 187] width 113 height 11
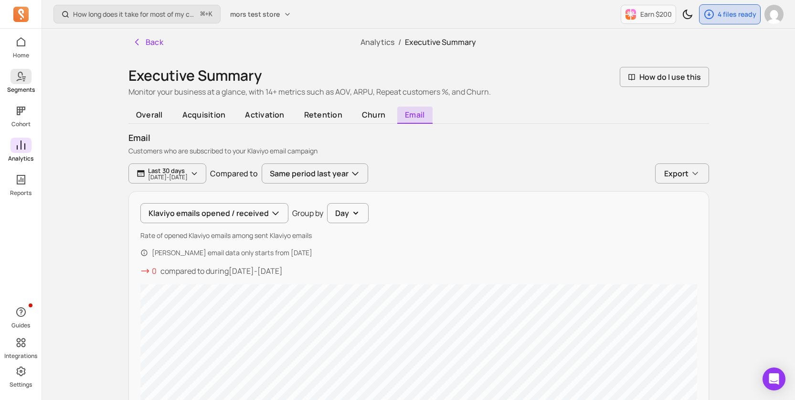
click at [22, 80] on icon at bounding box center [20, 76] width 11 height 11
